Goal: Register for event/course

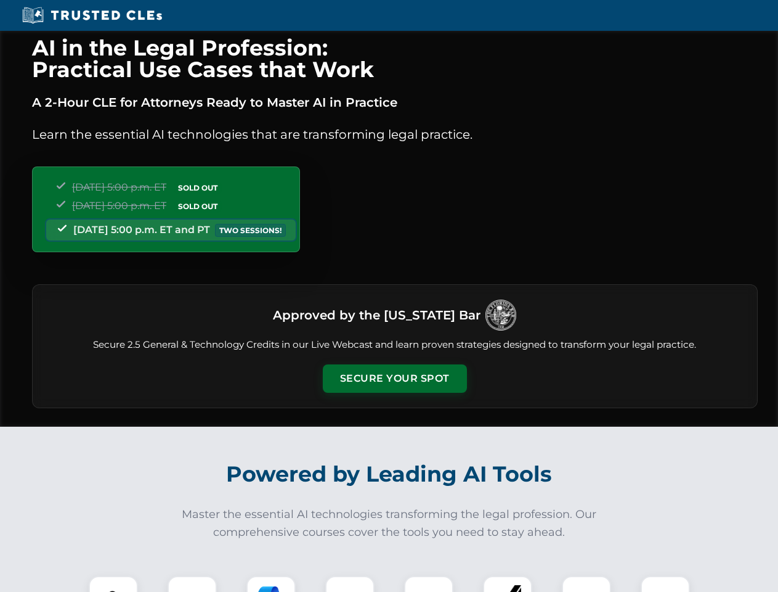
click at [394, 378] on button "Secure Your Spot" at bounding box center [395, 378] width 144 height 28
click at [113, 584] on img at bounding box center [114, 600] width 36 height 36
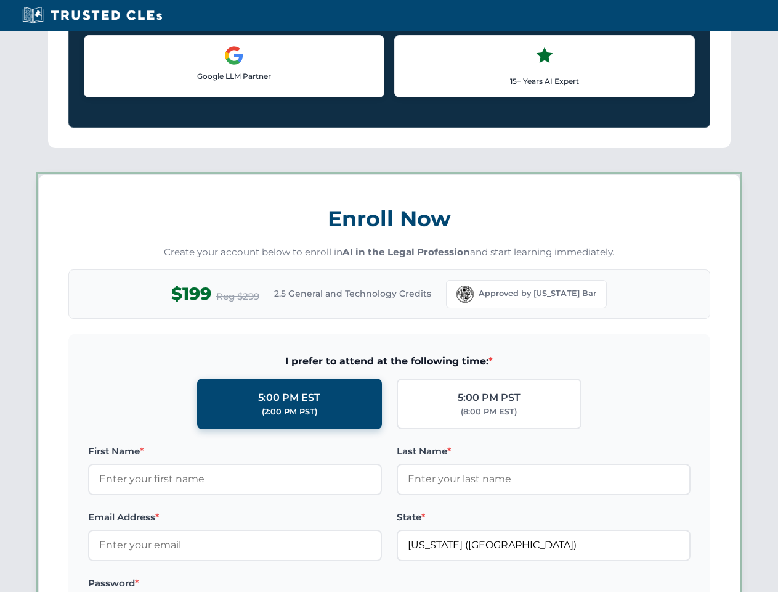
click at [271, 584] on label "Password *" at bounding box center [235, 583] width 294 height 15
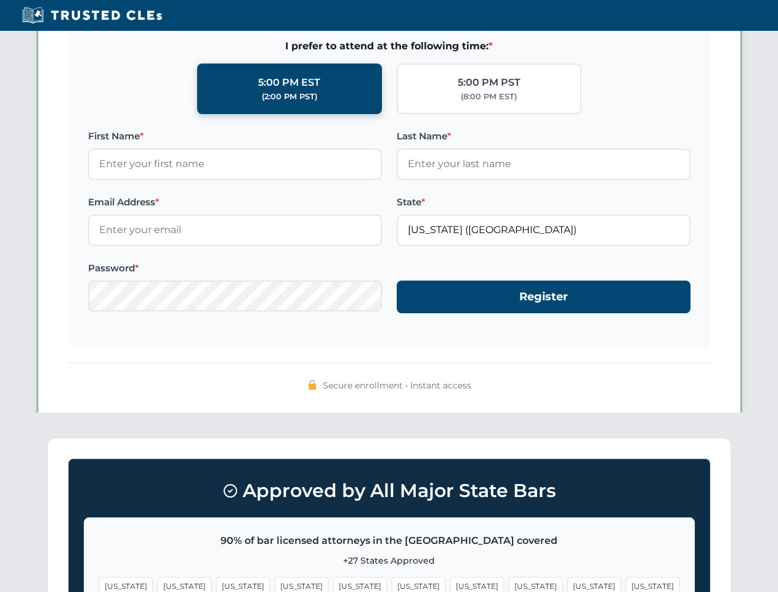
click at [568, 584] on span "[US_STATE]" at bounding box center [595, 586] width 54 height 18
